Goal: Task Accomplishment & Management: Complete application form

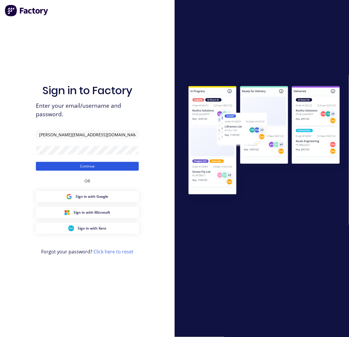
click at [73, 166] on button "Continue" at bounding box center [87, 166] width 103 height 9
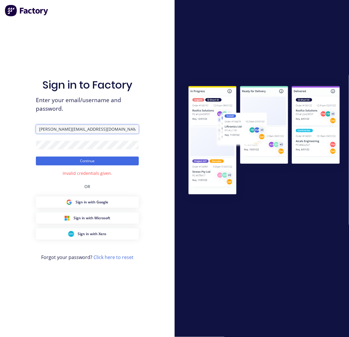
drag, startPoint x: 46, startPoint y: 130, endPoint x: 8, endPoint y: 137, distance: 39.2
click at [8, 137] on div "Sign in to Factory Enter your email/username and password. [PERSON_NAME][EMAIL_…" at bounding box center [87, 168] width 175 height 337
type input "[PERSON_NAME][EMAIL_ADDRESS][DOMAIN_NAME]"
click at [36, 156] on button "Continue" at bounding box center [87, 160] width 103 height 9
click at [0, 105] on html "Sign in to Factory Enter your email/username and password. [PERSON_NAME][EMAIL_…" at bounding box center [174, 168] width 349 height 337
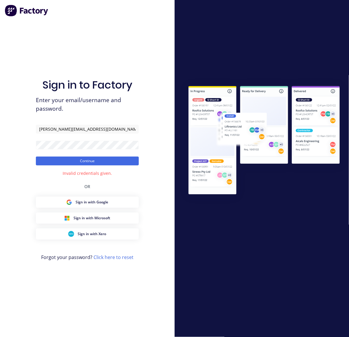
drag, startPoint x: 24, startPoint y: 182, endPoint x: 33, endPoint y: 180, distance: 9.2
click at [24, 182] on div "Sign in to Factory Enter your email/username and password. [PERSON_NAME][EMAIL_…" at bounding box center [87, 168] width 175 height 337
click at [0, 132] on html "Sign in to Factory Enter your email/username and password. [PERSON_NAME][EMAIL_…" at bounding box center [174, 168] width 349 height 337
click at [36, 156] on button "Continue" at bounding box center [87, 160] width 103 height 9
